Goal: Navigation & Orientation: Find specific page/section

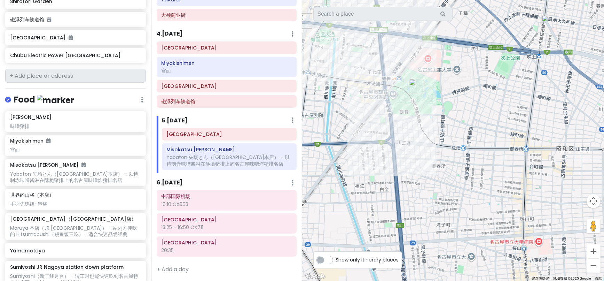
scroll to position [305, 0]
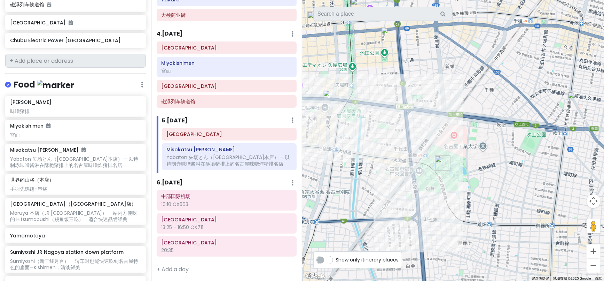
drag, startPoint x: 421, startPoint y: 160, endPoint x: 439, endPoint y: 182, distance: 29.0
click at [439, 182] on div at bounding box center [453, 140] width 302 height 281
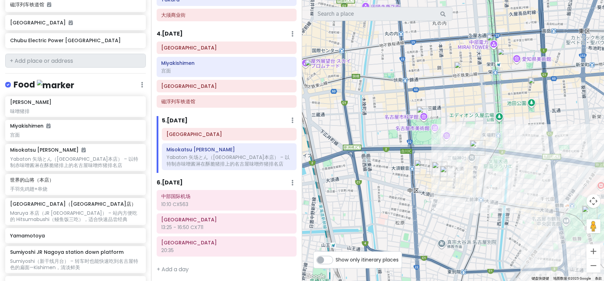
drag, startPoint x: 399, startPoint y: 111, endPoint x: 547, endPoint y: 163, distance: 156.5
click at [547, 163] on div at bounding box center [453, 140] width 302 height 281
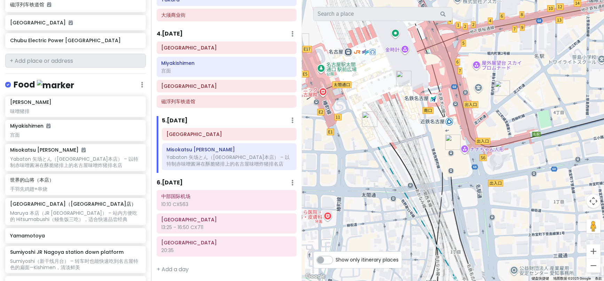
drag, startPoint x: 430, startPoint y: 175, endPoint x: 431, endPoint y: 62, distance: 112.5
click at [431, 62] on div at bounding box center [453, 140] width 302 height 281
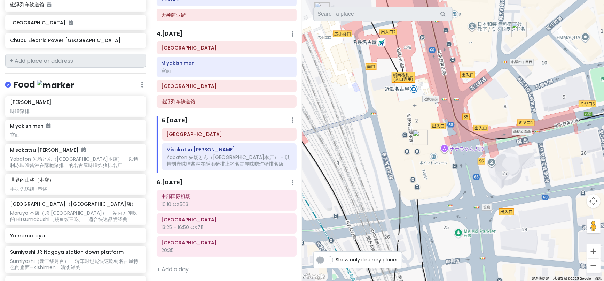
click at [421, 136] on img "名铁大酒店" at bounding box center [420, 137] width 21 height 21
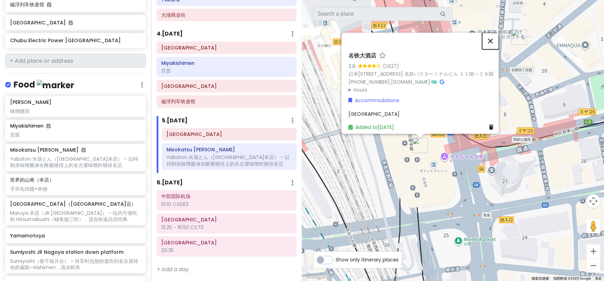
click at [493, 33] on button "关闭" at bounding box center [490, 41] width 17 height 17
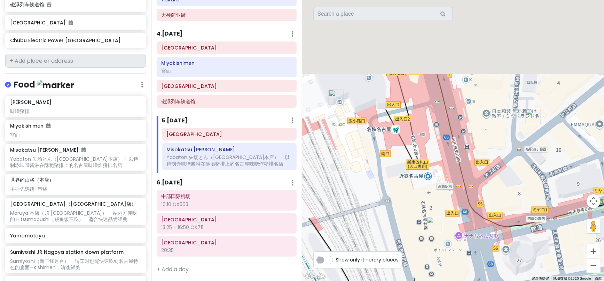
drag, startPoint x: 409, startPoint y: 75, endPoint x: 426, endPoint y: 164, distance: 90.8
click at [426, 165] on div at bounding box center [453, 140] width 302 height 281
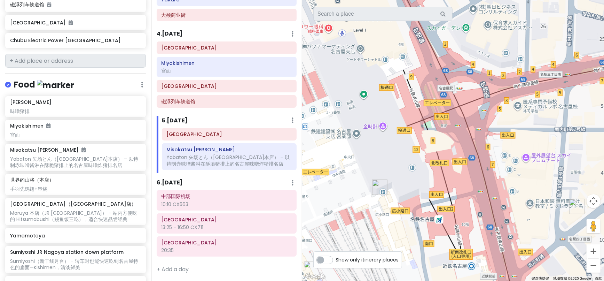
drag, startPoint x: 407, startPoint y: 118, endPoint x: 449, endPoint y: 194, distance: 86.4
click at [449, 194] on div at bounding box center [453, 140] width 302 height 281
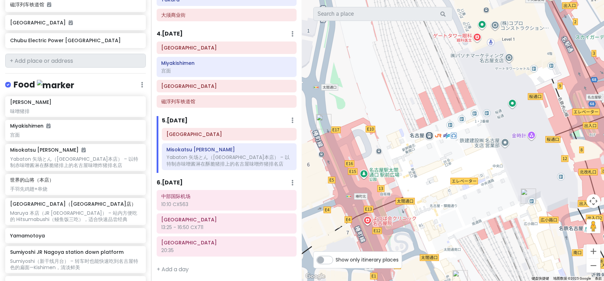
click at [322, 121] on img "Misokatsu Yabaton" at bounding box center [323, 121] width 21 height 21
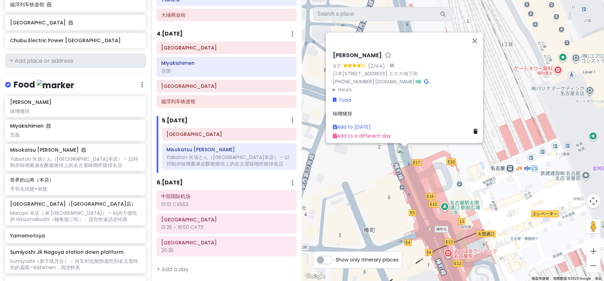
click at [354, 52] on h6 "[PERSON_NAME]" at bounding box center [357, 55] width 49 height 7
click at [415, 105] on div "Misokatsu Yabaton 4.0 (2,144) · 日本[STREET_ADDRESS] エスカ地下街 [PHONE_NUMBER] · [DOM…" at bounding box center [406, 96] width 153 height 94
click at [429, 79] on icon at bounding box center [426, 81] width 5 height 5
